Goal: Task Accomplishment & Management: Use online tool/utility

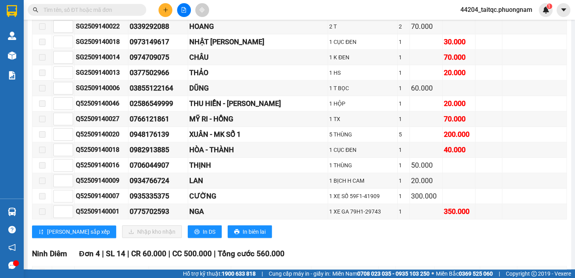
scroll to position [1940, 0]
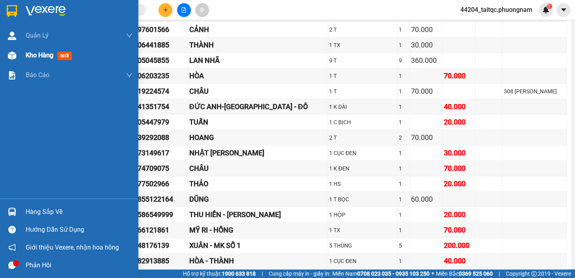
click at [24, 56] on div "Kho hàng mới" at bounding box center [69, 55] width 138 height 20
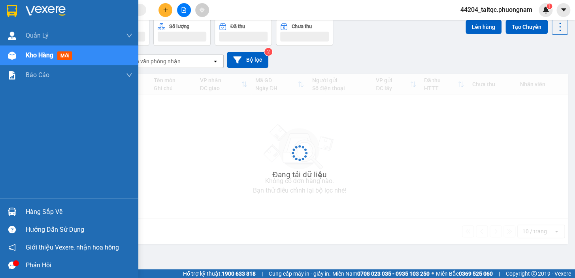
scroll to position [36, 0]
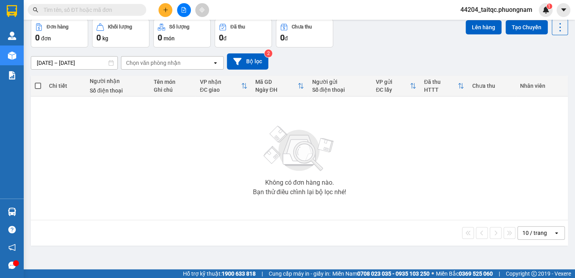
click at [83, 13] on input "text" at bounding box center [89, 10] width 93 height 9
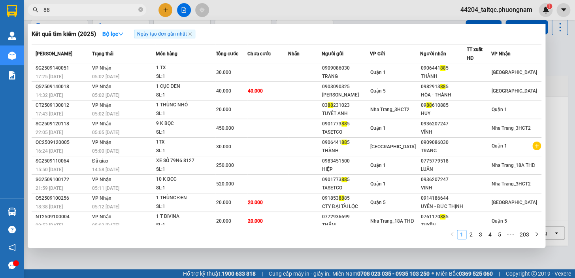
type input "8"
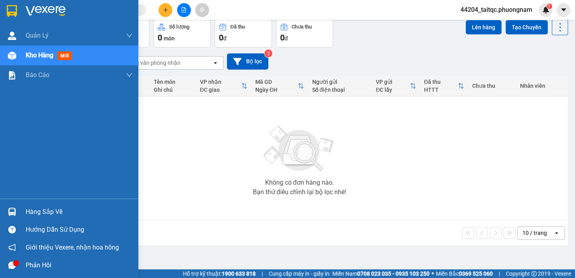
click at [25, 59] on div "Kho hàng mới" at bounding box center [69, 55] width 138 height 20
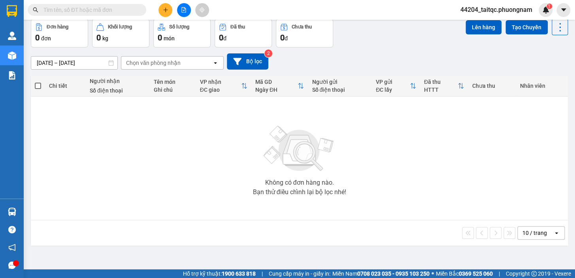
click at [94, 11] on input "text" at bounding box center [89, 10] width 93 height 9
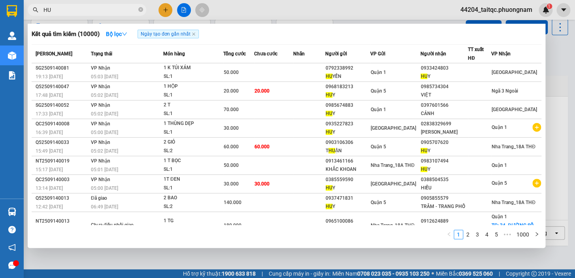
type input "H"
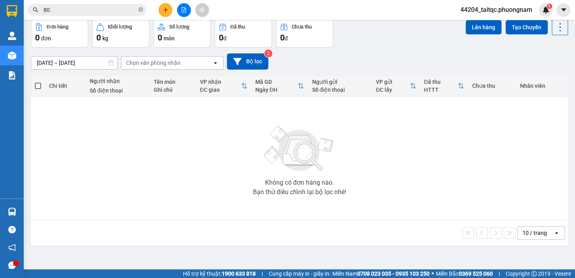
type input "80.3"
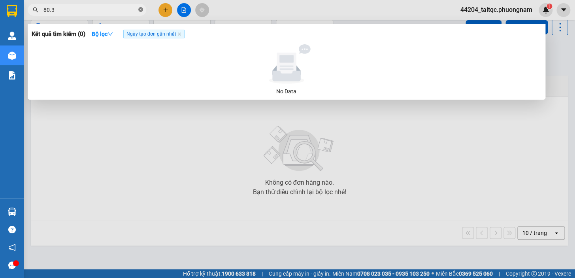
click at [139, 11] on icon "close-circle" at bounding box center [140, 9] width 5 height 5
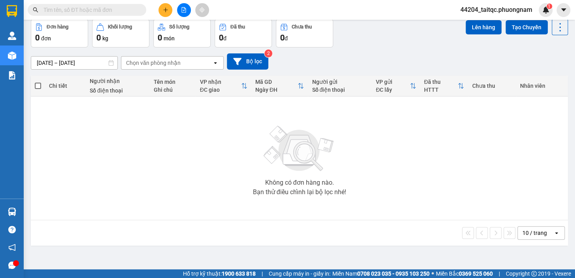
scroll to position [0, 0]
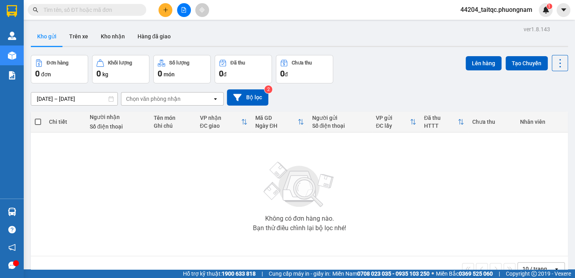
click at [73, 9] on input "text" at bounding box center [89, 10] width 93 height 9
type input "088"
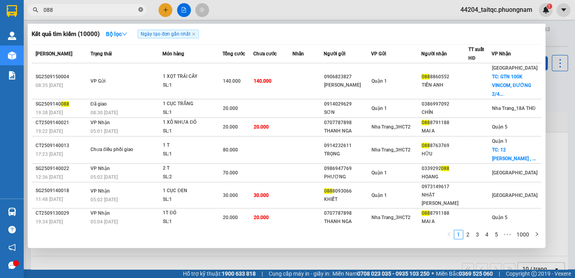
click at [142, 8] on icon "close-circle" at bounding box center [140, 9] width 5 height 5
